Goal: Use online tool/utility

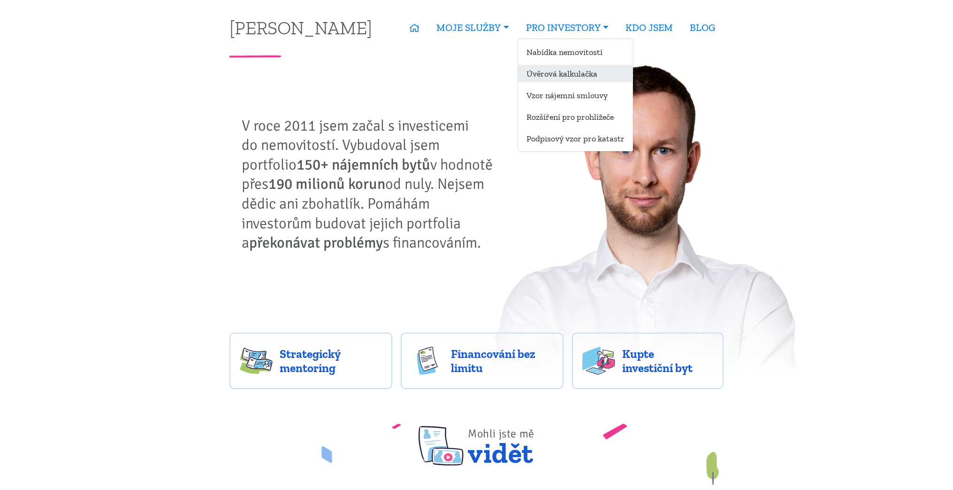
click at [569, 72] on link "Úvěrová kalkulačka" at bounding box center [575, 73] width 115 height 17
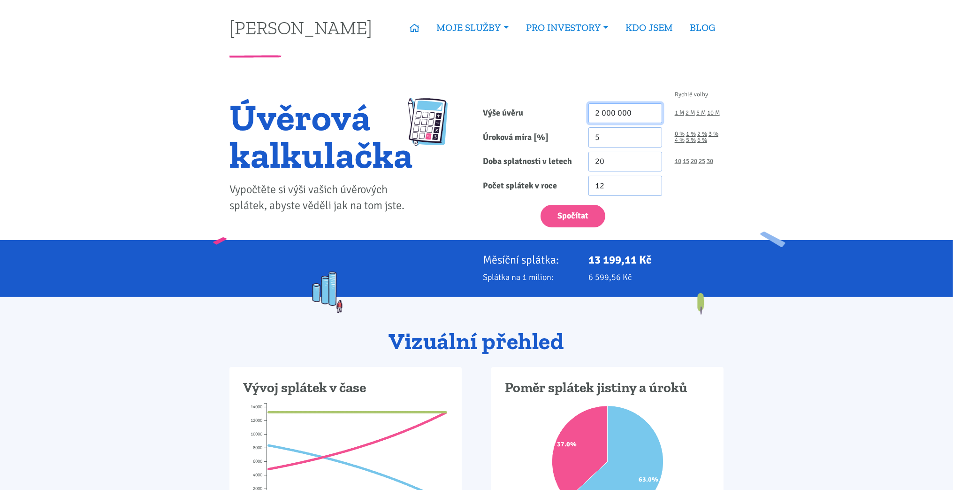
click at [605, 116] on input "2 000 000" at bounding box center [626, 113] width 74 height 20
type input "2 500 000"
click at [618, 138] on input "5" at bounding box center [626, 137] width 74 height 20
type input "4"
type input "4.3"
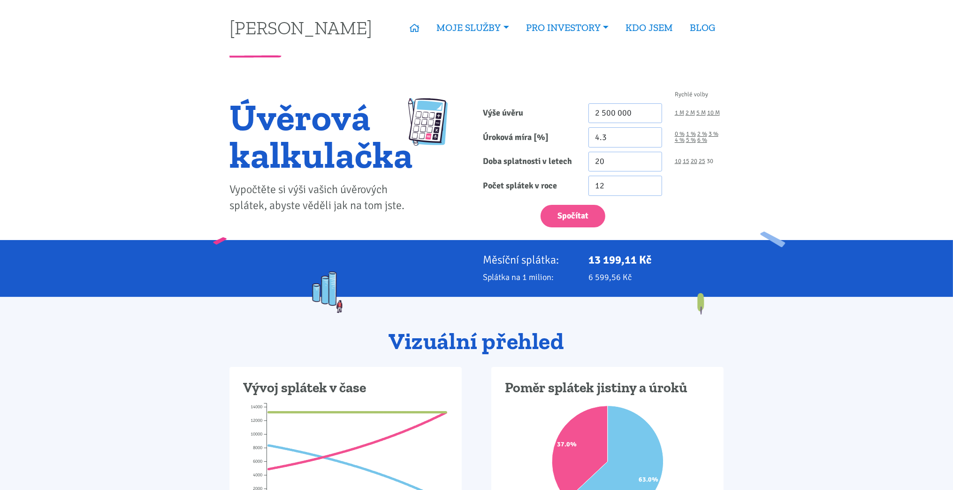
click at [710, 159] on link "30" at bounding box center [710, 161] width 7 height 6
type input "30"
click at [583, 209] on button "Spočítat" at bounding box center [573, 216] width 65 height 23
type input "2500000"
